Goal: Information Seeking & Learning: Learn about a topic

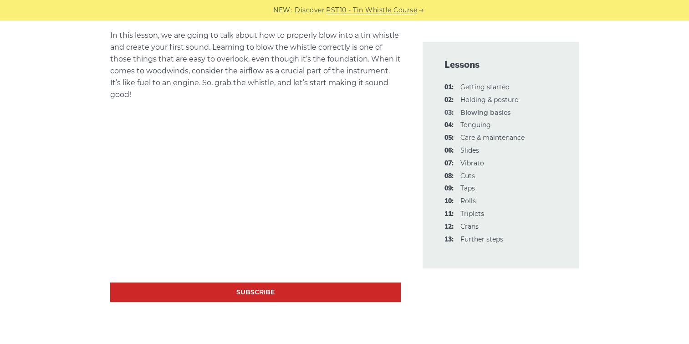
scroll to position [228, 0]
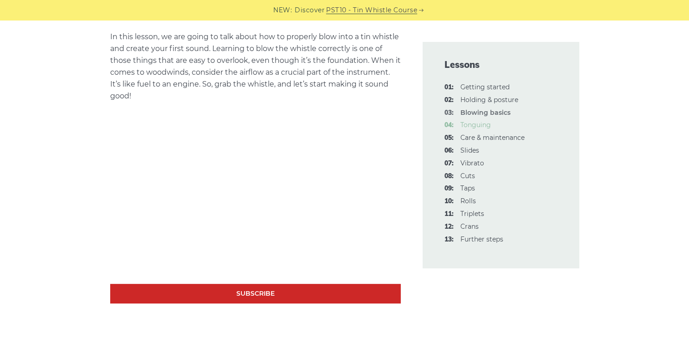
click at [468, 124] on link "04: Tonguing" at bounding box center [475, 125] width 30 height 8
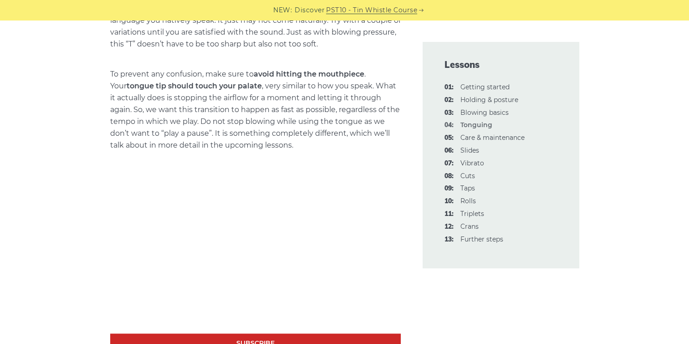
scroll to position [637, 0]
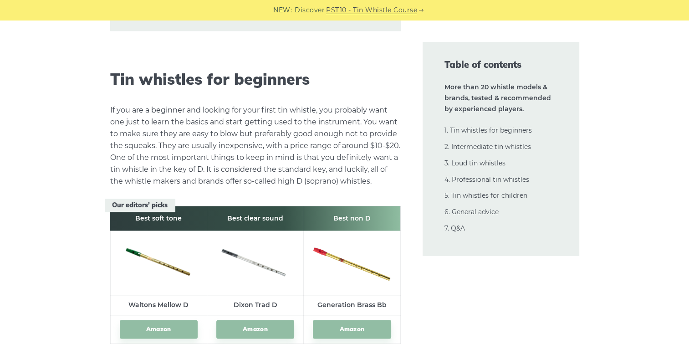
scroll to position [1320, 0]
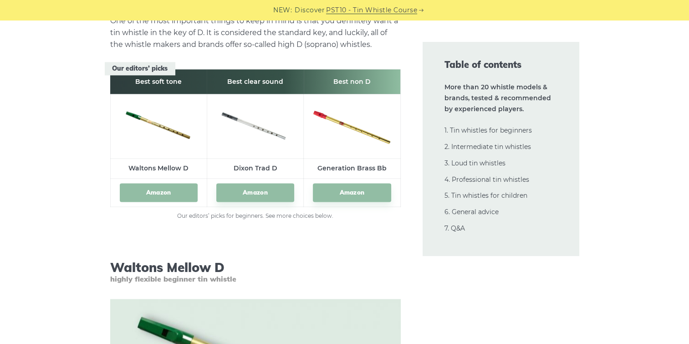
click at [160, 190] on link "Amazon" at bounding box center [159, 192] width 78 height 19
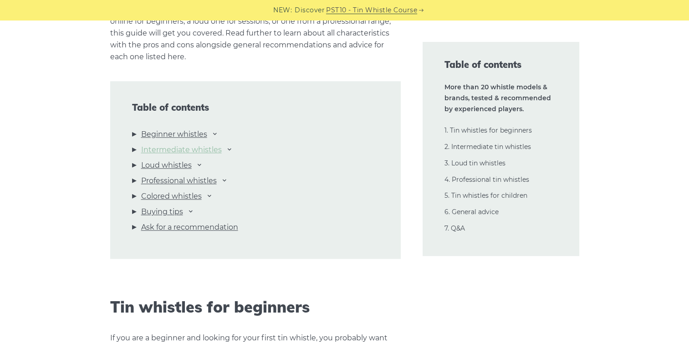
click at [191, 146] on link "Intermediate whistles" at bounding box center [181, 150] width 81 height 12
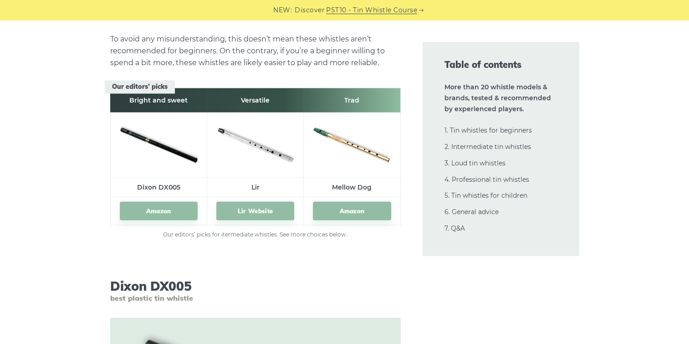
scroll to position [5043, 0]
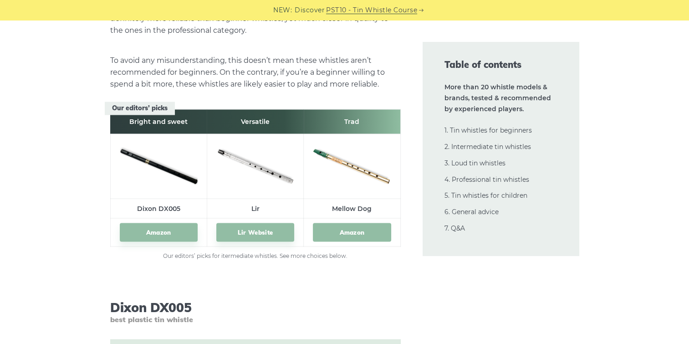
click at [347, 229] on link "Amazon" at bounding box center [352, 232] width 78 height 19
click at [155, 229] on link "Amazon" at bounding box center [159, 232] width 78 height 19
click at [253, 227] on link "Lir Website" at bounding box center [255, 232] width 78 height 19
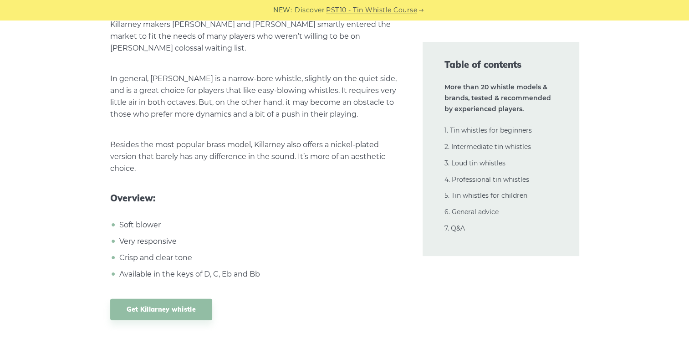
scroll to position [5999, 0]
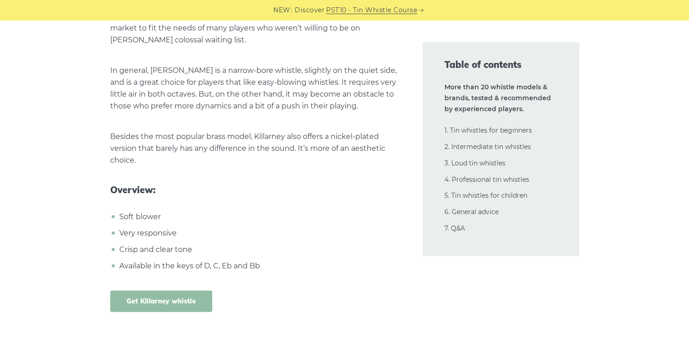
click at [159, 290] on link "Get Killarney whistle" at bounding box center [161, 300] width 102 height 21
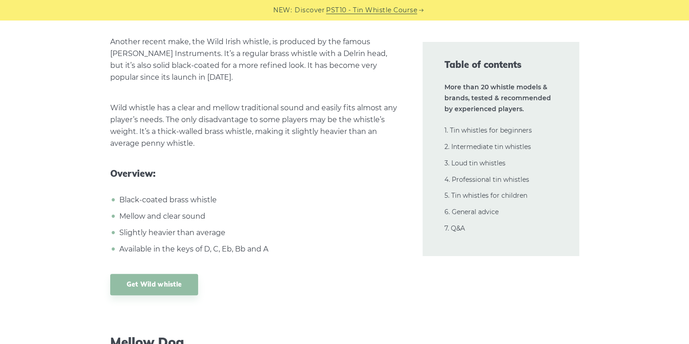
scroll to position [7455, 0]
